Goal: Communication & Community: Answer question/provide support

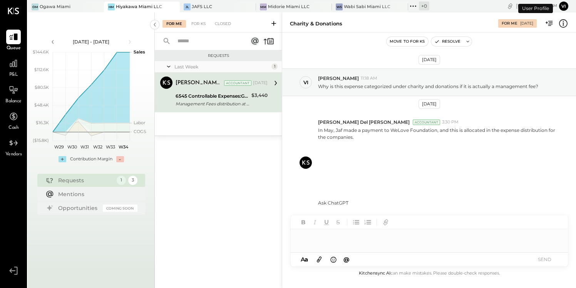
scroll to position [1, 0]
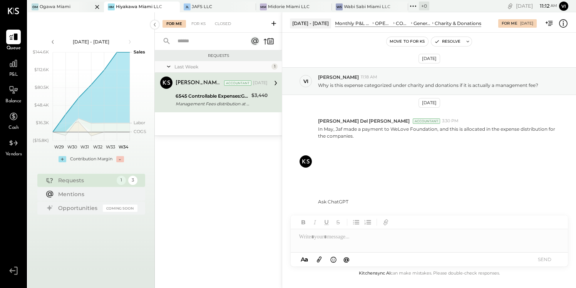
click at [72, 5] on div "[PERSON_NAME] Miami" at bounding box center [60, 6] width 65 height 7
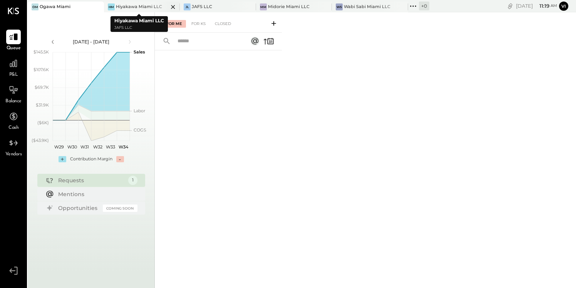
click at [126, 6] on div "Hiyakawa Miami LLC" at bounding box center [139, 7] width 46 height 6
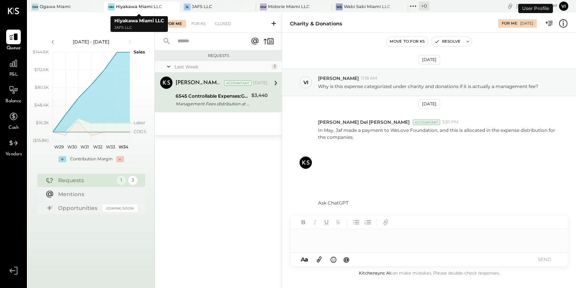
scroll to position [1, 0]
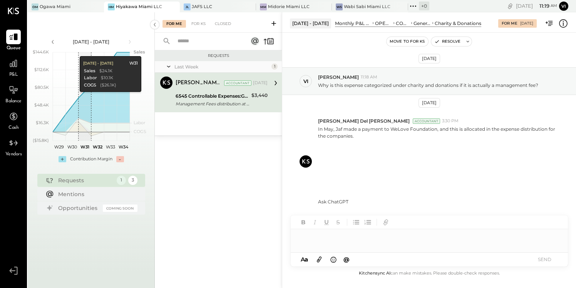
click at [58, 1] on div "[PERSON_NAME] Miami HM Hiyakawa Miami LLC JL JAFS LLC MM Midorie Miami LLC WS W…" at bounding box center [229, 6] width 402 height 12
click at [58, 10] on div "[PERSON_NAME] Miami" at bounding box center [60, 6] width 65 height 7
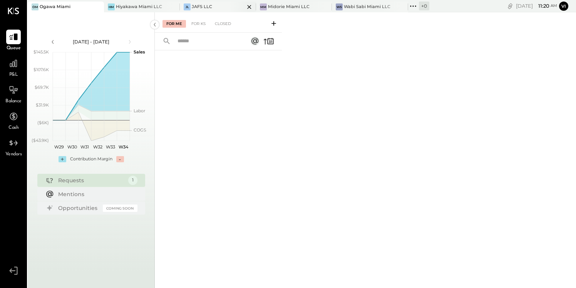
click at [212, 4] on div "JL JAFS LLC" at bounding box center [212, 6] width 65 height 7
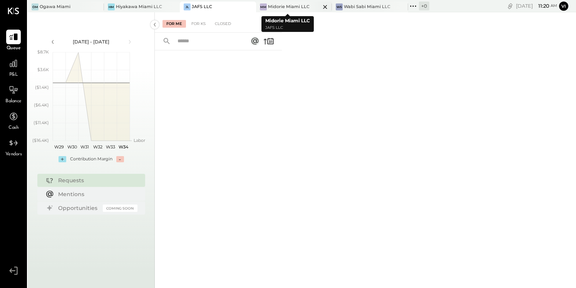
click at [287, 4] on div "Midorie Miami LLC" at bounding box center [289, 7] width 42 height 6
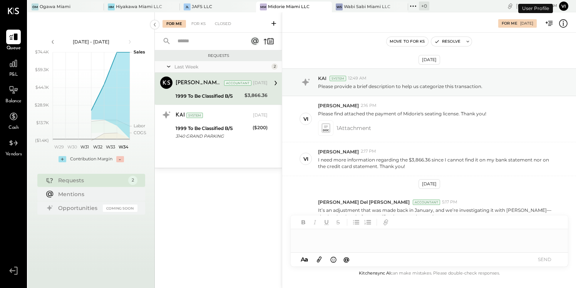
scroll to position [81, 0]
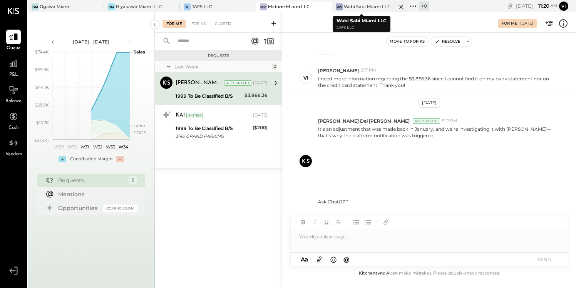
click at [359, 6] on div "Wabi Sabi Miami LLC" at bounding box center [367, 7] width 47 height 6
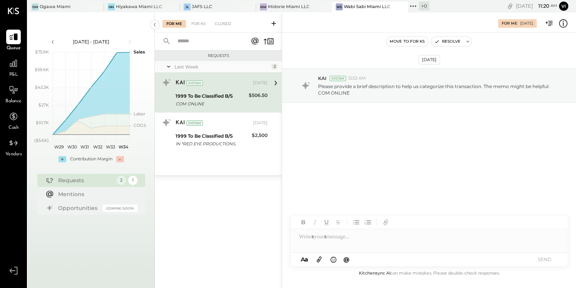
click at [260, 159] on div "Last Week 2 KAI System [DATE] 1999 To Be Classified B/S COM ONLINE $506.50 Plea…" at bounding box center [218, 118] width 127 height 114
click at [238, 86] on div "KAI System" at bounding box center [214, 83] width 76 height 8
click at [234, 77] on div "KAI System [DATE]" at bounding box center [222, 83] width 92 height 13
click at [337, 238] on div at bounding box center [429, 236] width 277 height 15
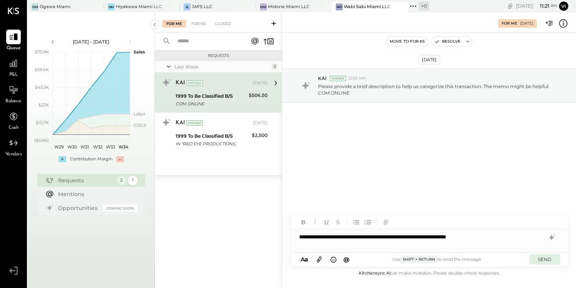
click at [550, 257] on button "SEND" at bounding box center [544, 259] width 31 height 10
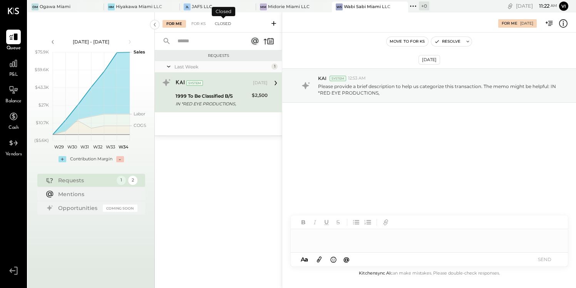
click at [223, 26] on div "Closed" at bounding box center [223, 24] width 24 height 8
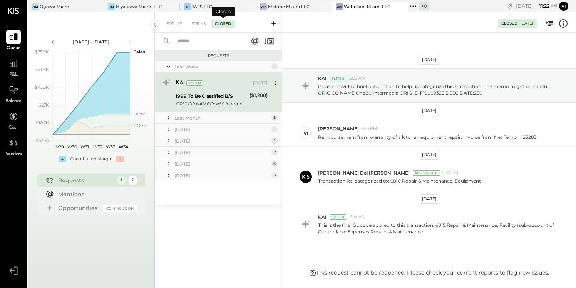
scroll to position [30, 0]
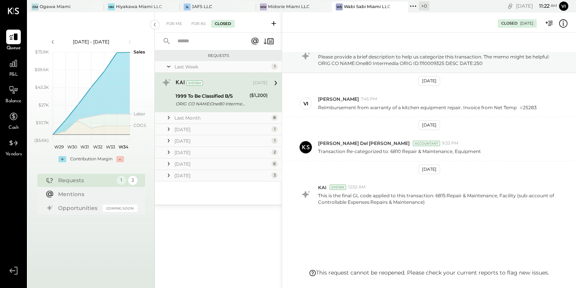
click at [215, 116] on div "Last Month" at bounding box center [221, 118] width 95 height 7
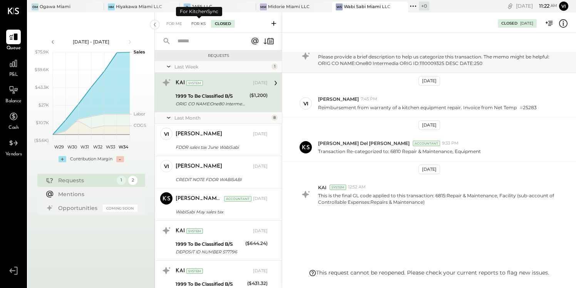
click at [197, 20] on div "For KS" at bounding box center [199, 24] width 22 height 8
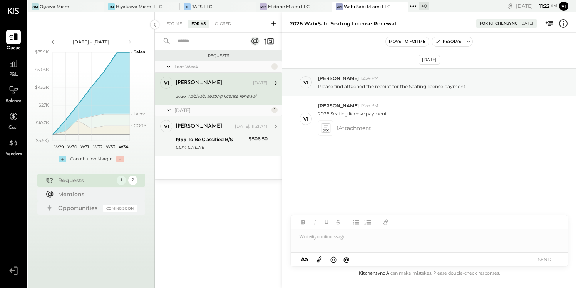
click at [232, 140] on div "1999 To Be Classified B/S" at bounding box center [211, 140] width 71 height 8
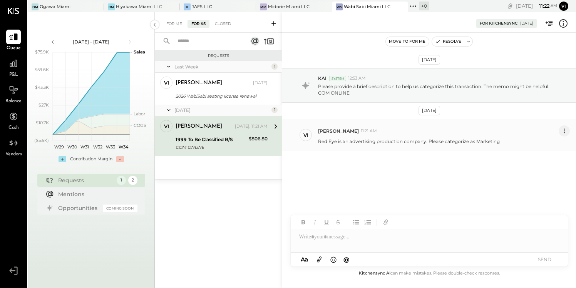
click at [563, 132] on icon at bounding box center [564, 131] width 8 height 8
click at [544, 144] on button "Edit Message" at bounding box center [544, 144] width 52 height 13
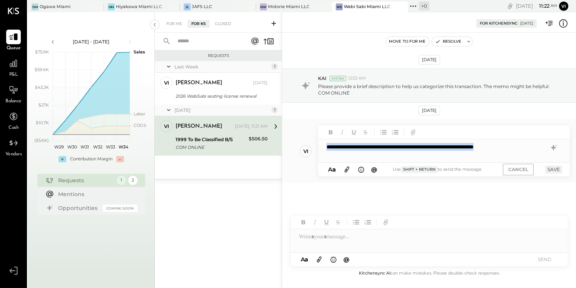
drag, startPoint x: 325, startPoint y: 147, endPoint x: 541, endPoint y: 152, distance: 215.3
click at [541, 152] on div "**********" at bounding box center [444, 146] width 252 height 15
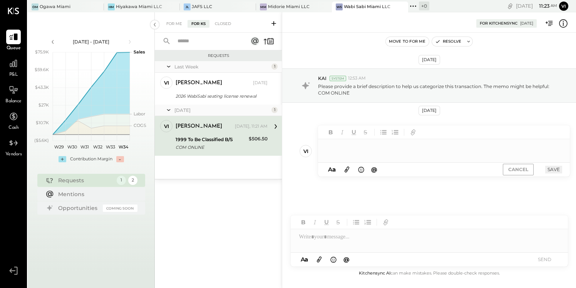
click at [475, 109] on div "[DATE] KAI System 12:53 AM Please provide a brief description to help us catego…" at bounding box center [429, 146] width 294 height 189
click at [264, 109] on div "[DATE]" at bounding box center [221, 110] width 95 height 7
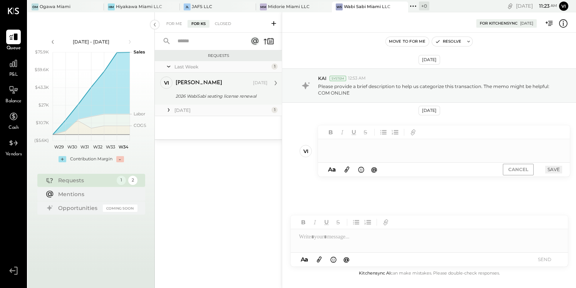
click at [256, 88] on div "[PERSON_NAME] [DATE]" at bounding box center [222, 83] width 92 height 11
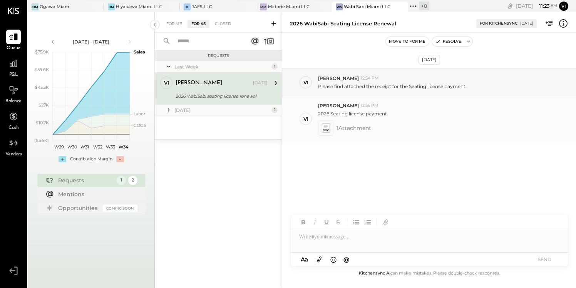
click at [330, 128] on icon at bounding box center [326, 128] width 10 height 11
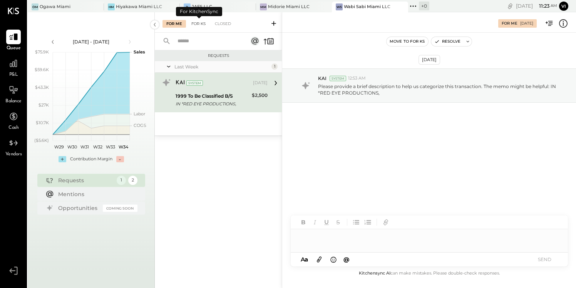
click at [201, 23] on div "For KS" at bounding box center [199, 24] width 22 height 8
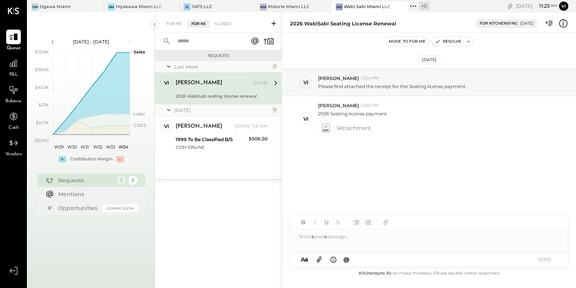
click at [268, 86] on div at bounding box center [275, 83] width 14 height 13
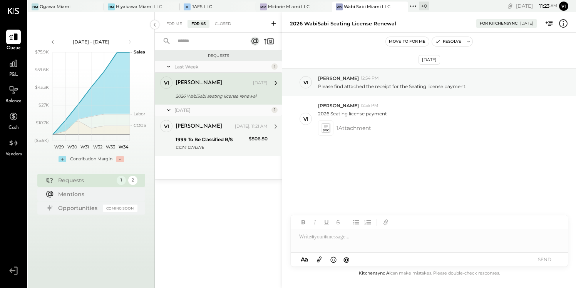
click at [241, 133] on div "vivian Today, 11:21 AM 1999 To Be Classified B/S COM ONLINE $506.50 Red Eye is …" at bounding box center [222, 136] width 92 height 32
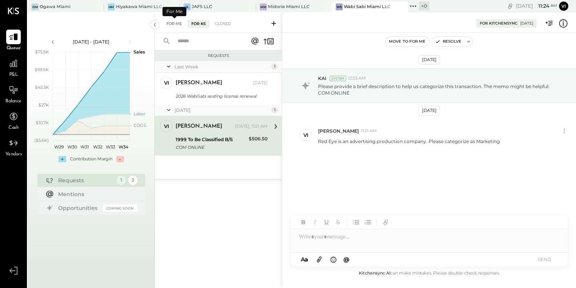
click at [177, 23] on div "For Me" at bounding box center [173, 24] width 23 height 8
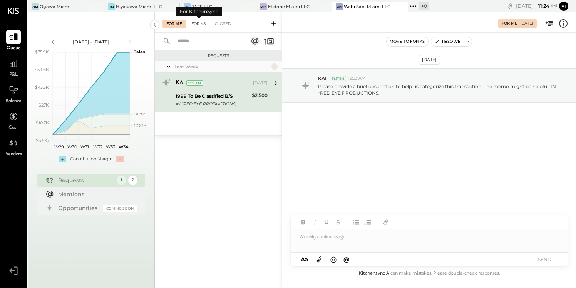
click at [196, 25] on div "For KS" at bounding box center [199, 24] width 22 height 8
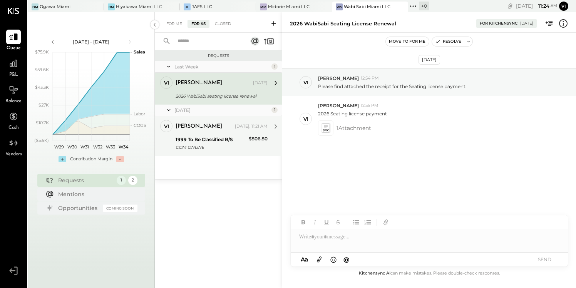
click at [223, 131] on div "vivian Today, 11:21 AM" at bounding box center [222, 126] width 92 height 11
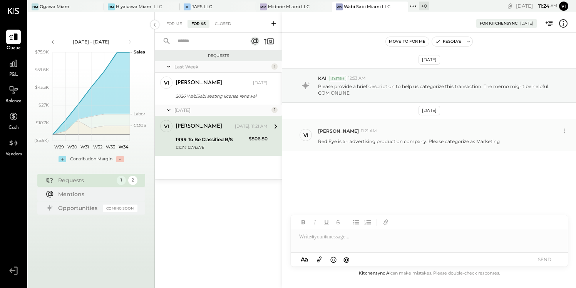
click at [365, 139] on p "Red Eye is an advertising production company. Please categorize as Marketing" at bounding box center [409, 141] width 182 height 7
click at [565, 134] on icon at bounding box center [564, 131] width 8 height 8
click at [531, 145] on button "Edit Message" at bounding box center [544, 144] width 52 height 13
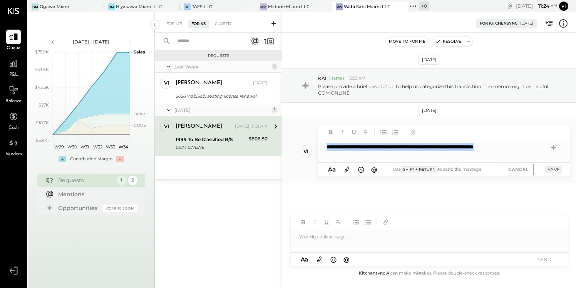
drag, startPoint x: 326, startPoint y: 148, endPoint x: 482, endPoint y: 156, distance: 156.5
click at [482, 156] on div "**********" at bounding box center [444, 144] width 252 height 37
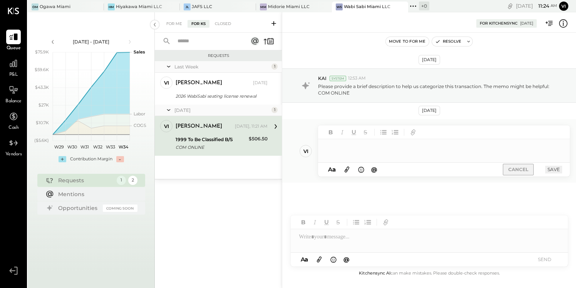
click at [522, 167] on button "CANCEL" at bounding box center [518, 169] width 31 height 11
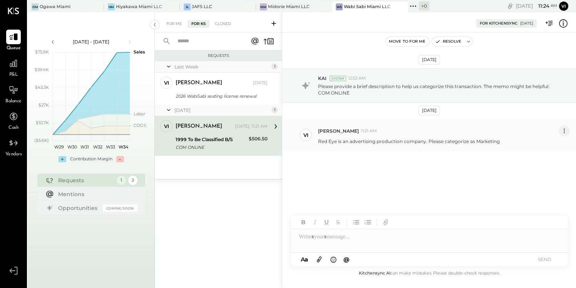
click at [565, 131] on icon at bounding box center [564, 131] width 8 height 8
click at [556, 155] on button "Delete Message..." at bounding box center [544, 157] width 52 height 13
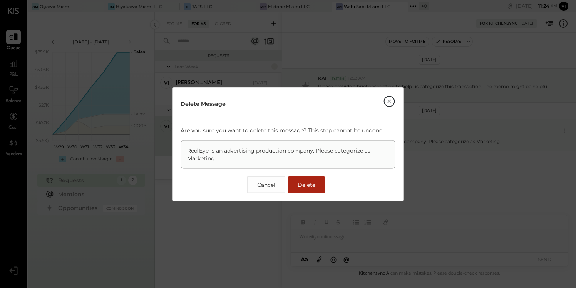
click at [314, 182] on span "Delete" at bounding box center [307, 184] width 18 height 7
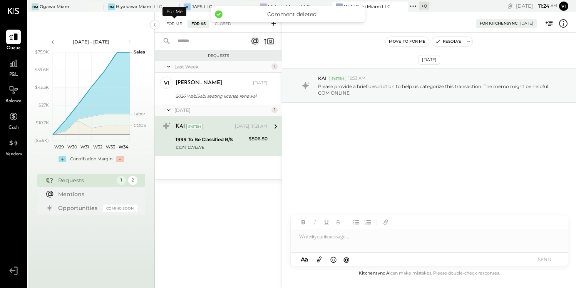
click at [172, 22] on div "For Me" at bounding box center [173, 24] width 23 height 8
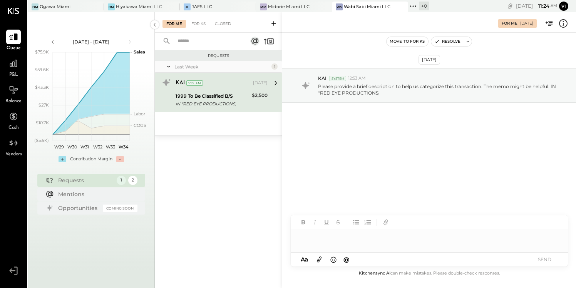
paste div
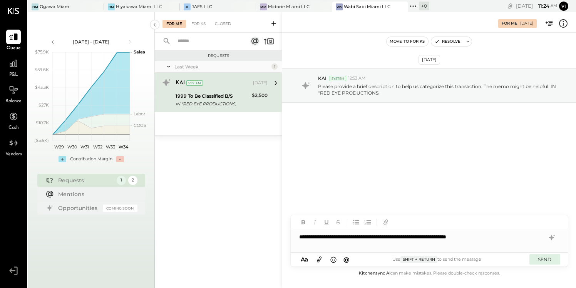
click at [546, 258] on button "SEND" at bounding box center [544, 259] width 31 height 10
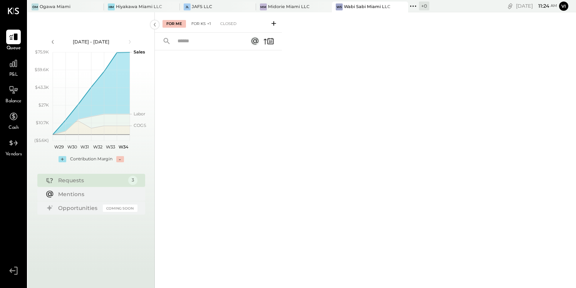
click at [206, 21] on div "For KS +1" at bounding box center [201, 24] width 27 height 8
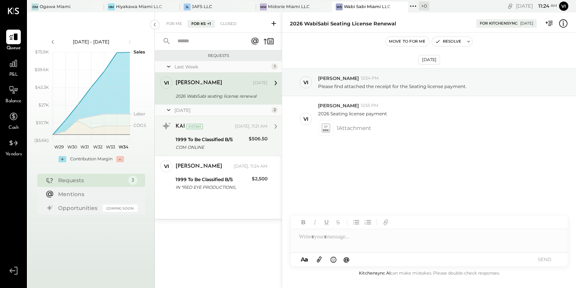
click at [225, 136] on div "1999 To Be Classified B/S" at bounding box center [211, 140] width 71 height 8
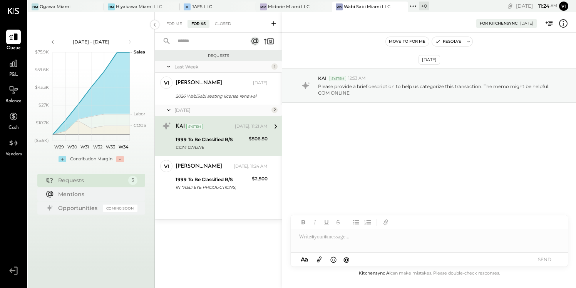
click at [361, 235] on div at bounding box center [429, 236] width 277 height 15
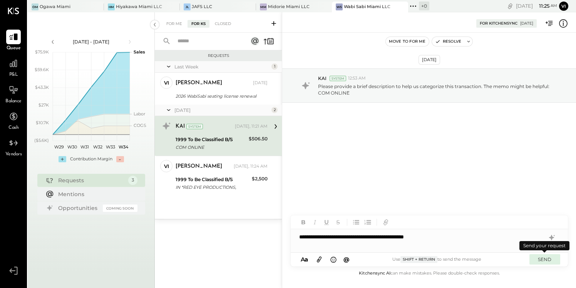
click at [541, 257] on button "SEND" at bounding box center [544, 259] width 31 height 10
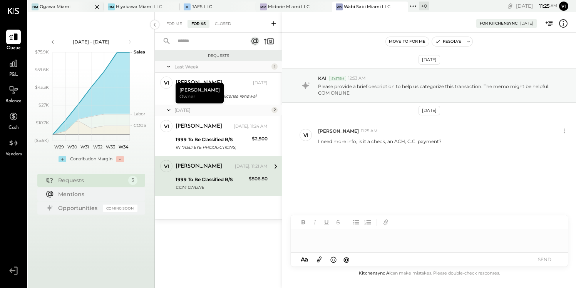
click at [69, 6] on div "Ogawa Miami" at bounding box center [55, 7] width 31 height 6
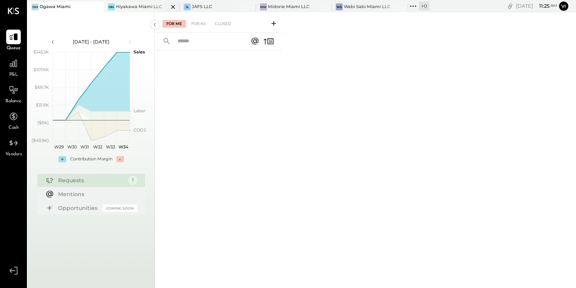
click at [141, 7] on div "Hiyakawa Miami LLC" at bounding box center [139, 7] width 46 height 6
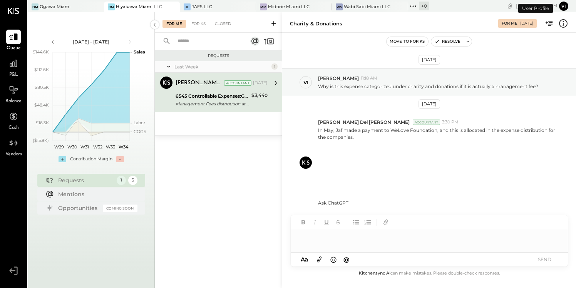
scroll to position [1, 0]
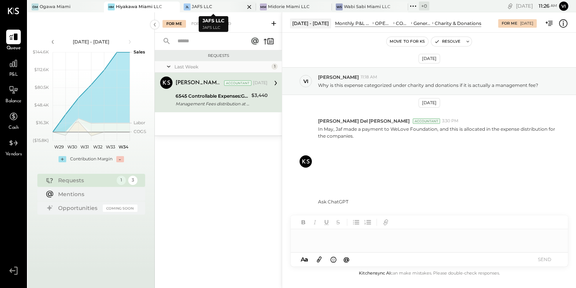
click at [213, 3] on div "JL JAFS LLC" at bounding box center [212, 6] width 65 height 7
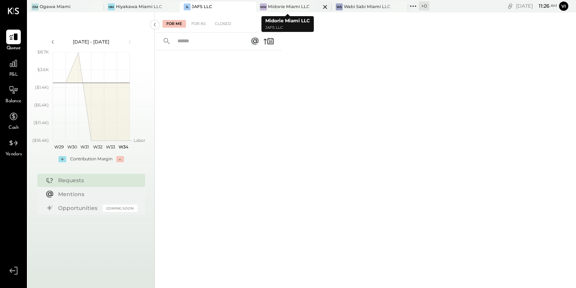
click at [288, 7] on div "Midorie Miami LLC" at bounding box center [289, 7] width 42 height 6
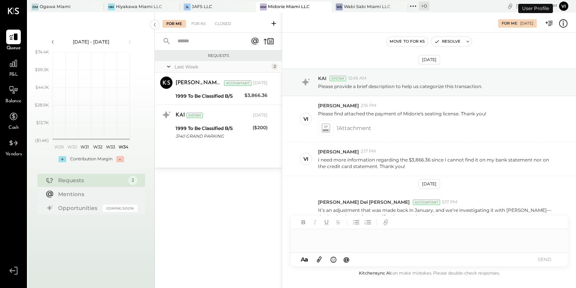
scroll to position [81, 0]
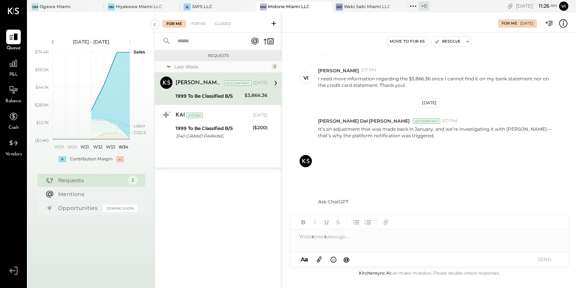
click at [364, 1] on div "[PERSON_NAME] Miami HM Hiyakawa Miami LLC JL JAFS LLC MM Midorie Miami LLC WS W…" at bounding box center [229, 6] width 402 height 12
click at [363, 5] on div "Wabi Sabi Miami LLC" at bounding box center [367, 7] width 47 height 6
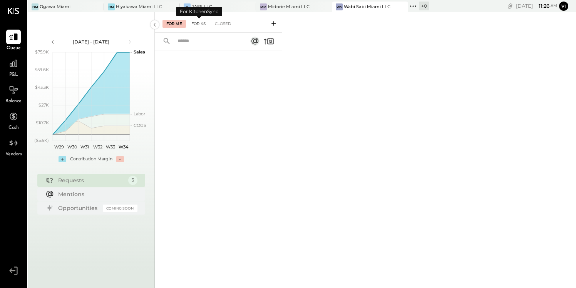
click at [199, 21] on div "For KS" at bounding box center [199, 24] width 22 height 8
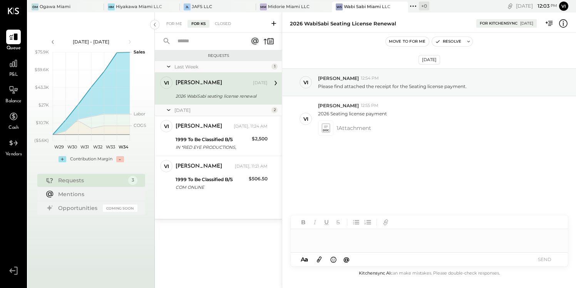
click at [361, 7] on div "Wabi Sabi Miami LLC" at bounding box center [367, 7] width 47 height 6
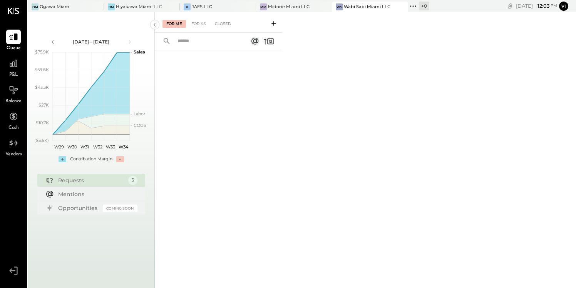
click at [274, 24] on icon at bounding box center [274, 24] width 8 height 8
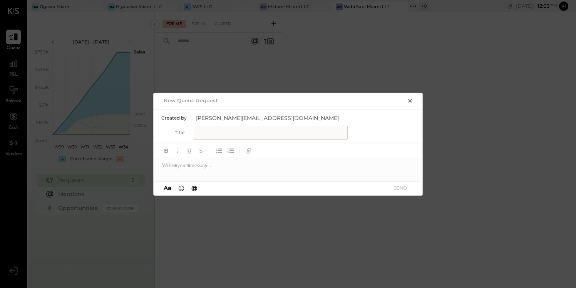
click at [224, 134] on input "text" at bounding box center [271, 133] width 154 height 14
type input "**********"
click at [212, 168] on div at bounding box center [289, 165] width 270 height 15
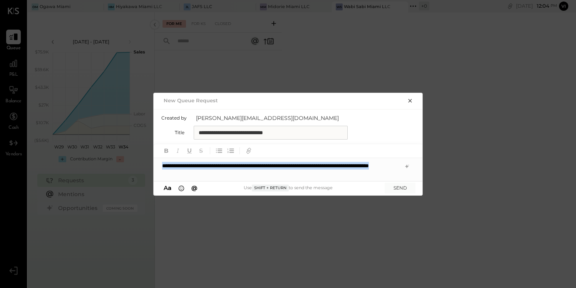
drag, startPoint x: 162, startPoint y: 166, endPoint x: 254, endPoint y: 172, distance: 91.5
click at [254, 172] on div "**********" at bounding box center [289, 169] width 270 height 23
copy div "**********"
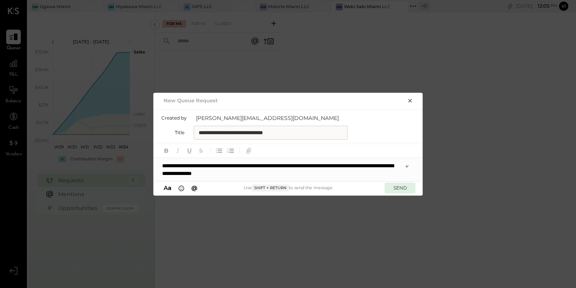
click at [398, 188] on button "SEND" at bounding box center [400, 188] width 31 height 10
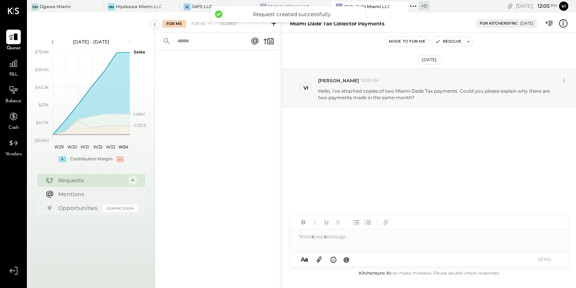
click at [321, 260] on icon at bounding box center [319, 259] width 8 height 9
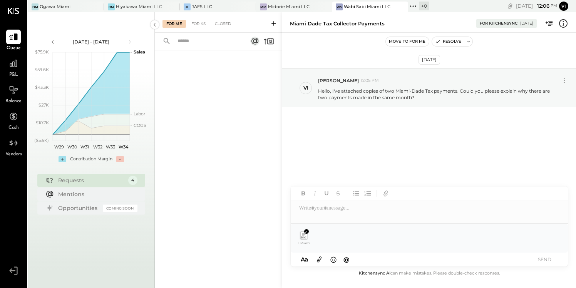
click at [319, 259] on icon at bounding box center [319, 260] width 5 height 6
click at [544, 260] on button "SEND" at bounding box center [544, 259] width 31 height 10
click at [372, 213] on div at bounding box center [429, 208] width 277 height 15
click at [542, 255] on button "SEND" at bounding box center [544, 259] width 31 height 10
